Goal: Task Accomplishment & Management: Use online tool/utility

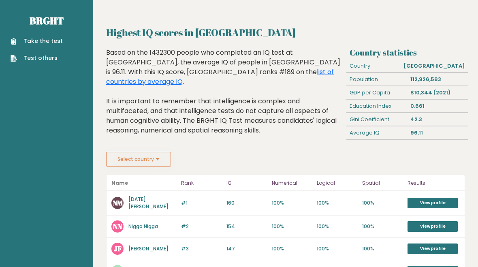
click at [27, 43] on link "Take the test" at bounding box center [37, 41] width 52 height 9
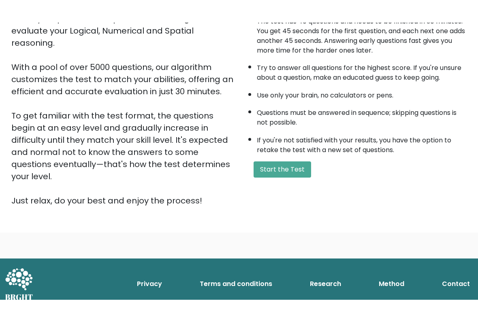
scroll to position [73, 0]
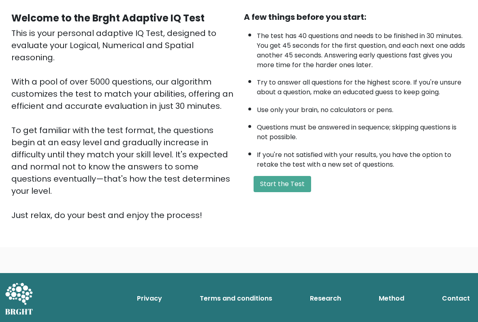
click at [299, 192] on button "Start the Test" at bounding box center [283, 184] width 58 height 16
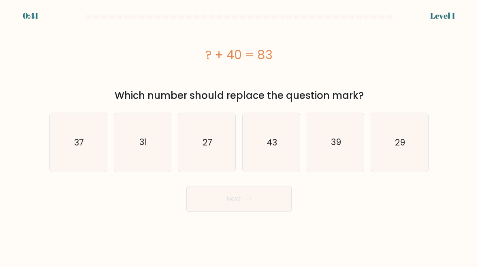
click at [131, 137] on icon "31" at bounding box center [142, 142] width 57 height 57
click at [239, 136] on input "b. 31" at bounding box center [239, 135] width 0 height 2
radio input "true"
click at [277, 203] on button "Next" at bounding box center [238, 199] width 105 height 26
